Goal: Task Accomplishment & Management: Manage account settings

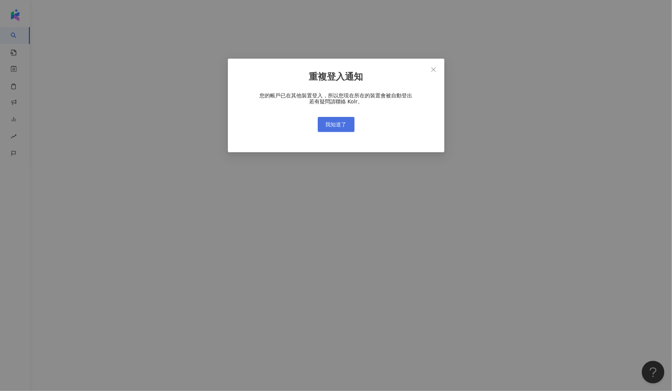
click at [340, 126] on span "我知道了" at bounding box center [336, 125] width 21 height 6
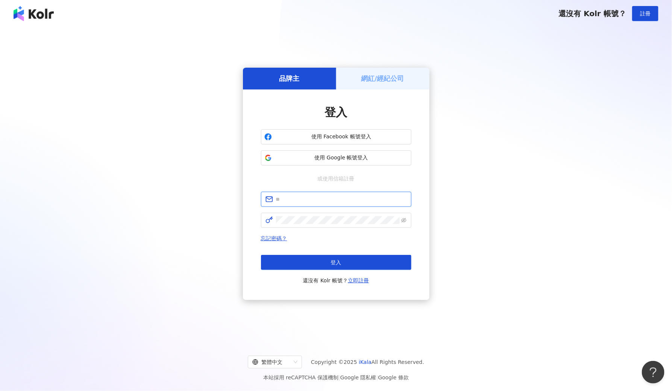
type input "**********"
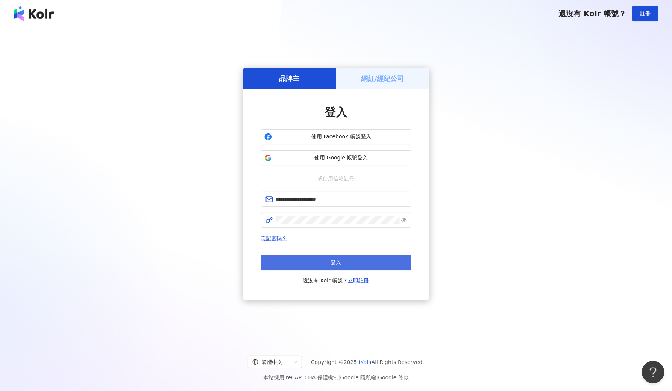
click at [353, 260] on button "登入" at bounding box center [336, 262] width 150 height 15
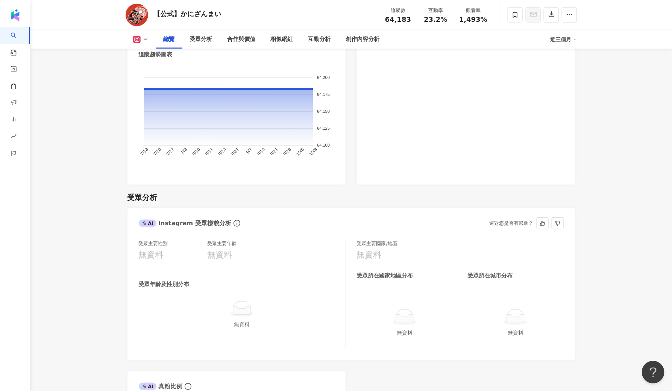
scroll to position [409, 0]
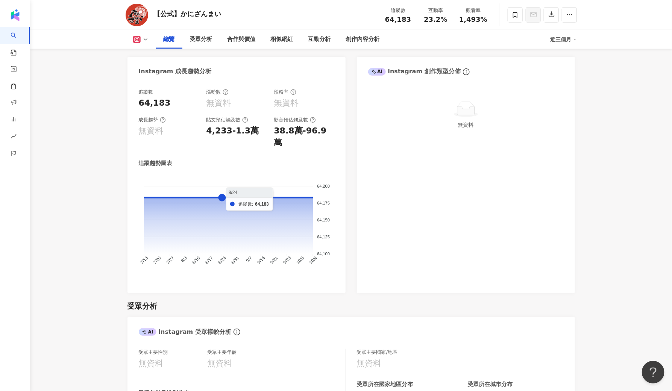
click at [224, 185] on foreignobject at bounding box center [237, 226] width 196 height 102
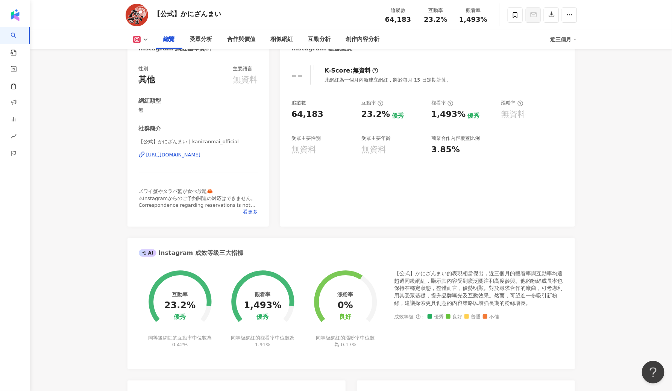
scroll to position [0, 0]
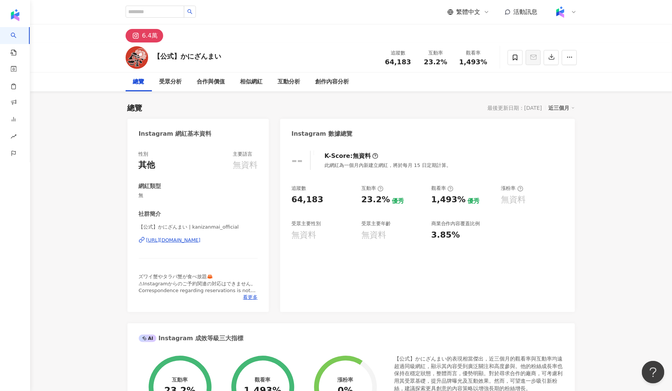
click at [561, 14] on img at bounding box center [560, 12] width 14 height 14
click at [572, 105] on span "切換工作區" at bounding box center [581, 102] width 26 height 6
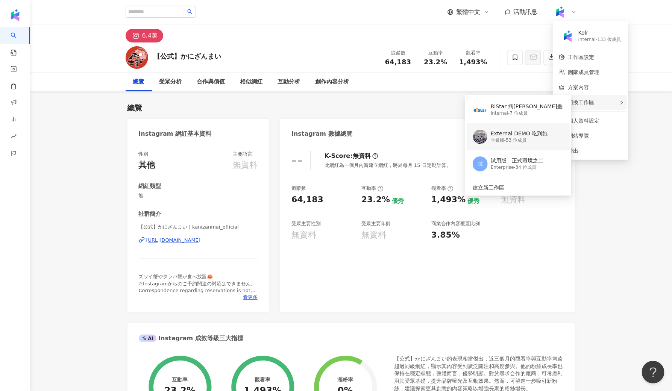
click at [521, 136] on div "External DEMO 吃到飽" at bounding box center [519, 134] width 57 height 8
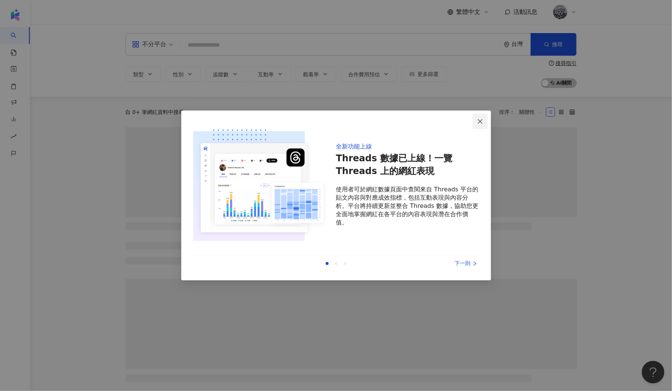
click at [477, 123] on span "Close" at bounding box center [480, 122] width 15 height 6
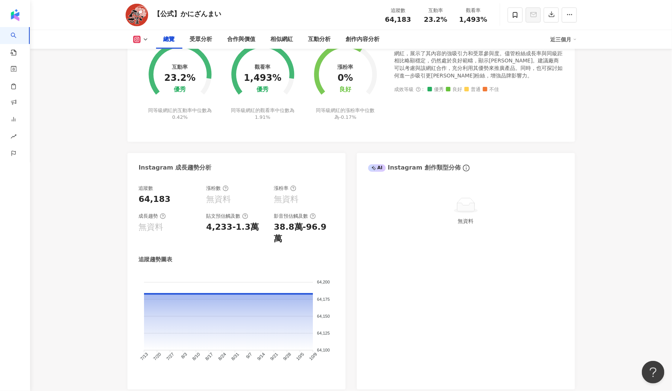
scroll to position [312, 0]
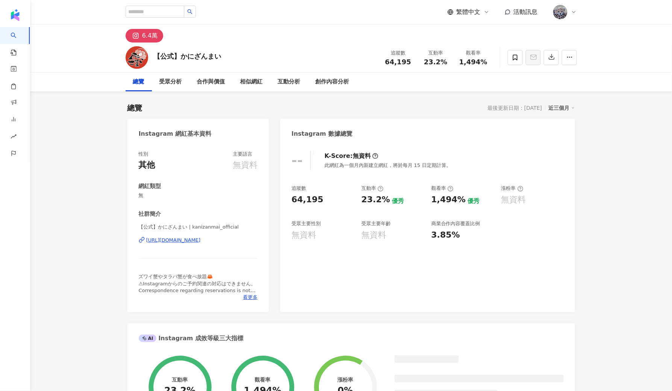
click at [560, 15] on img at bounding box center [560, 12] width 14 height 14
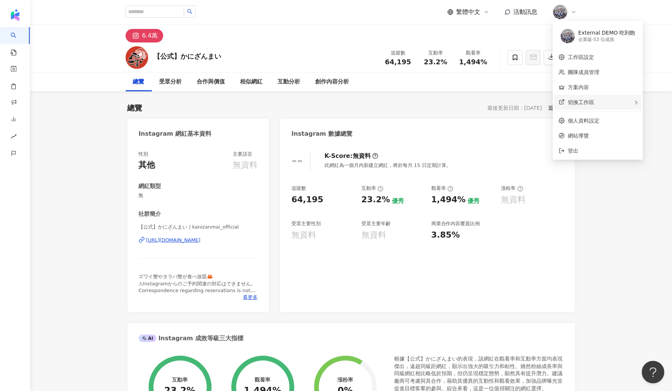
click at [576, 103] on span "切換工作區" at bounding box center [581, 102] width 26 height 6
